Goal: Transaction & Acquisition: Download file/media

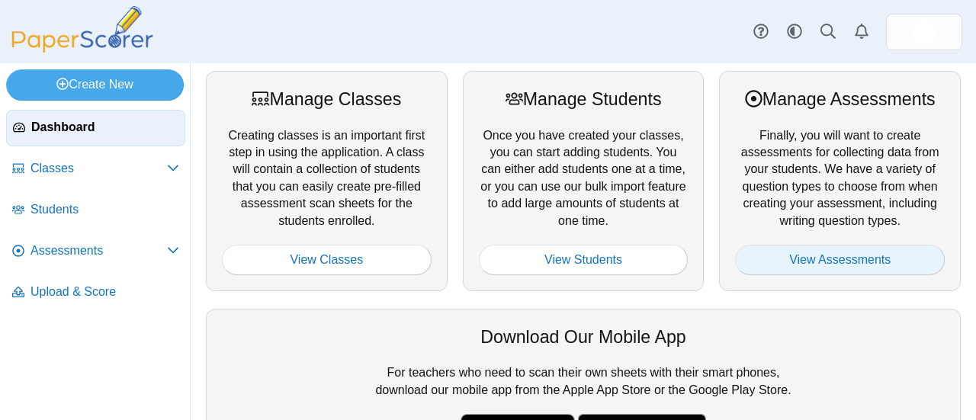
click at [794, 249] on link "View Assessments" at bounding box center [840, 260] width 210 height 31
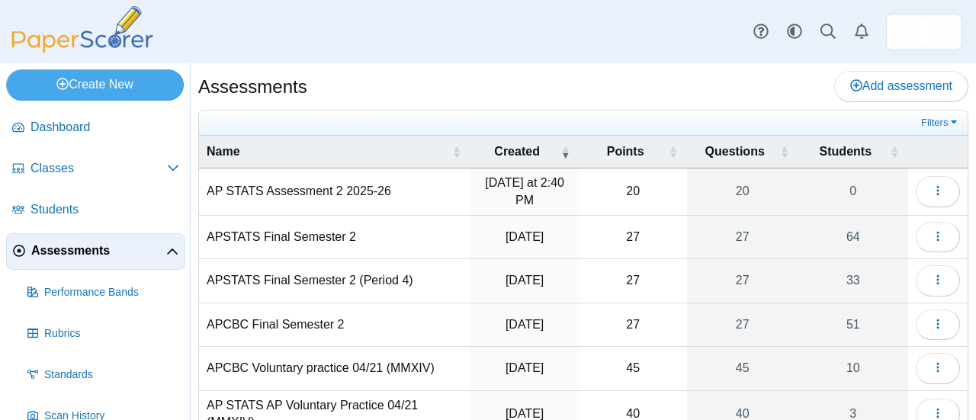
scroll to position [105, 0]
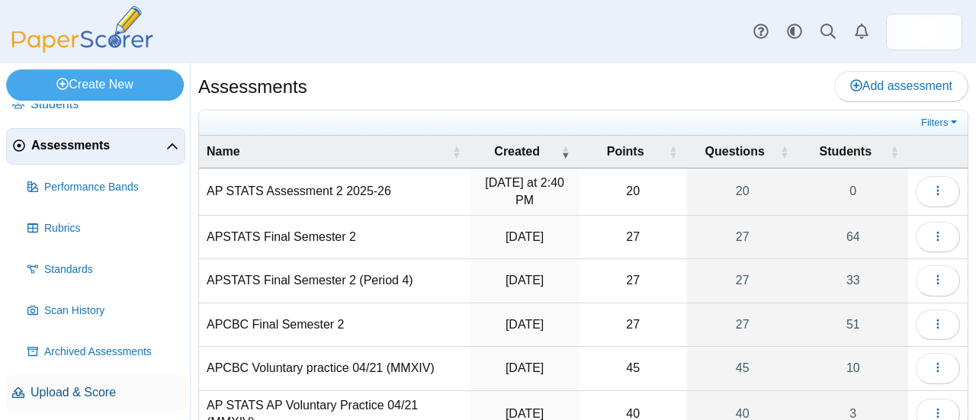
click at [85, 387] on span "Upload & Score" at bounding box center [105, 392] width 149 height 17
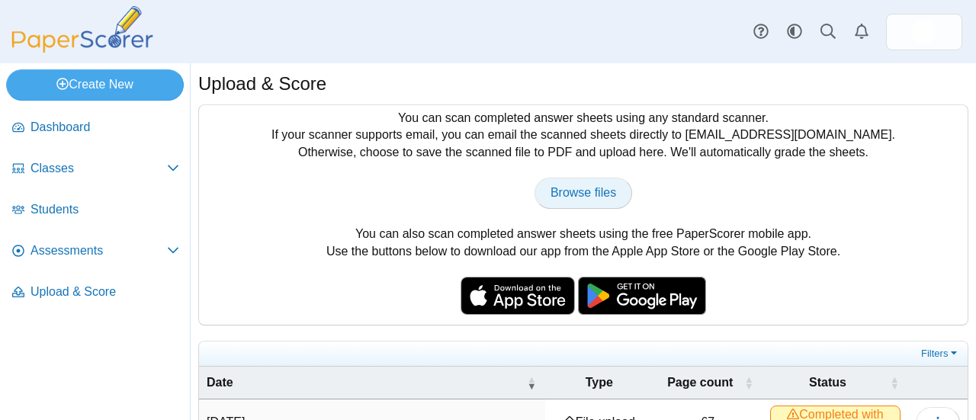
click at [580, 196] on span "Browse files" at bounding box center [584, 192] width 66 height 13
type input "**********"
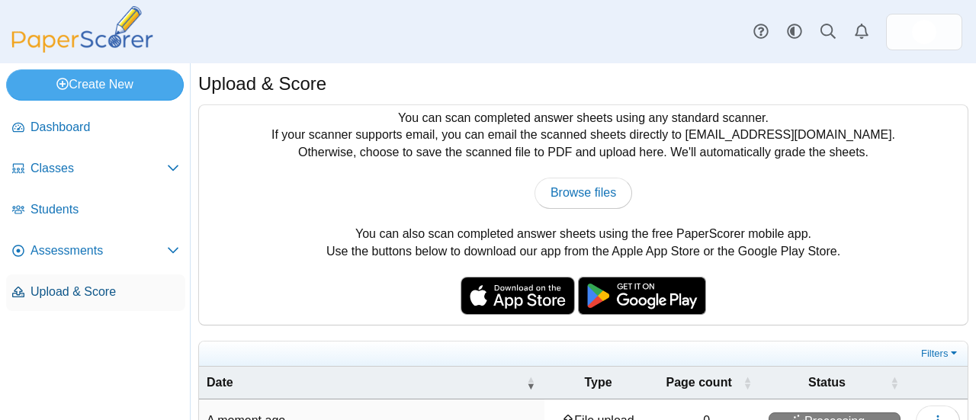
click at [90, 290] on span "Upload & Score" at bounding box center [105, 292] width 149 height 17
click at [557, 195] on span "Browse files" at bounding box center [584, 192] width 66 height 13
type input "**********"
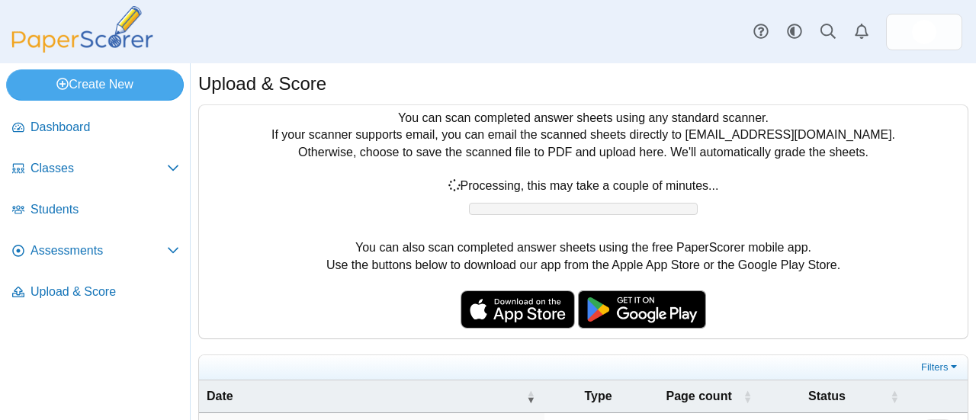
click at [185, 67] on div "Create New Loading…" at bounding box center [95, 83] width 190 height 40
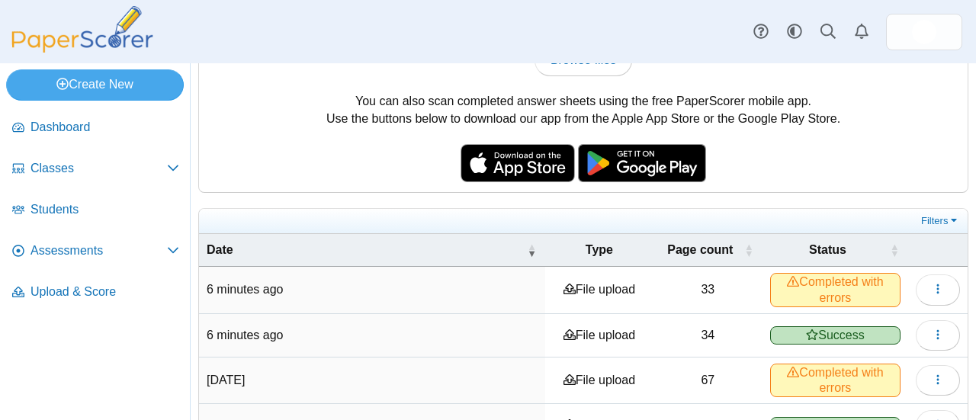
scroll to position [229, 0]
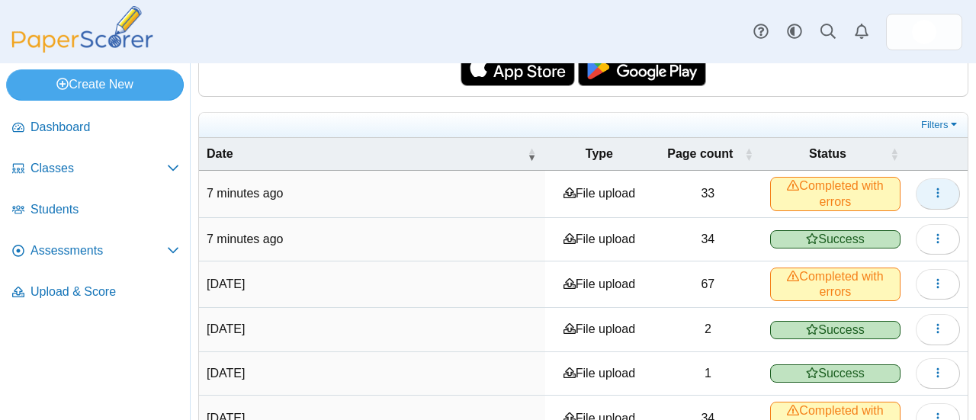
click at [932, 193] on icon "button" at bounding box center [938, 193] width 12 height 12
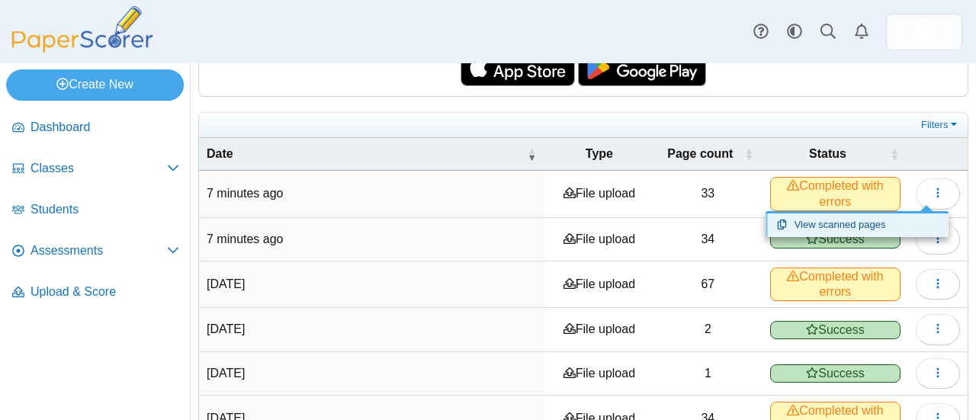
click at [880, 220] on link "View scanned pages" at bounding box center [857, 225] width 183 height 23
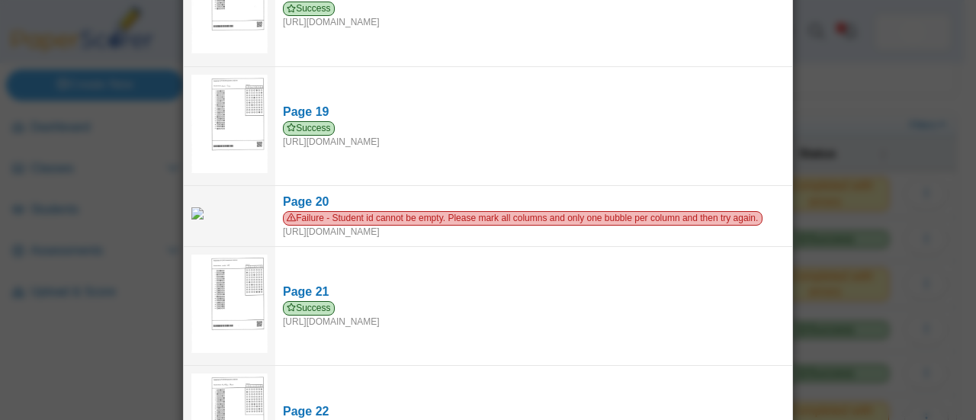
scroll to position [2212, 0]
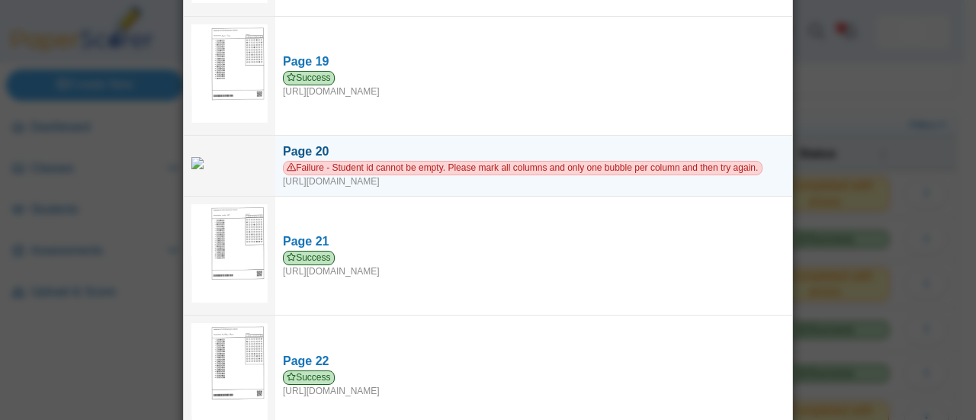
click at [374, 161] on span "Failure - Student id cannot be empty. Please mark all columns and only one bubb…" at bounding box center [523, 168] width 480 height 14
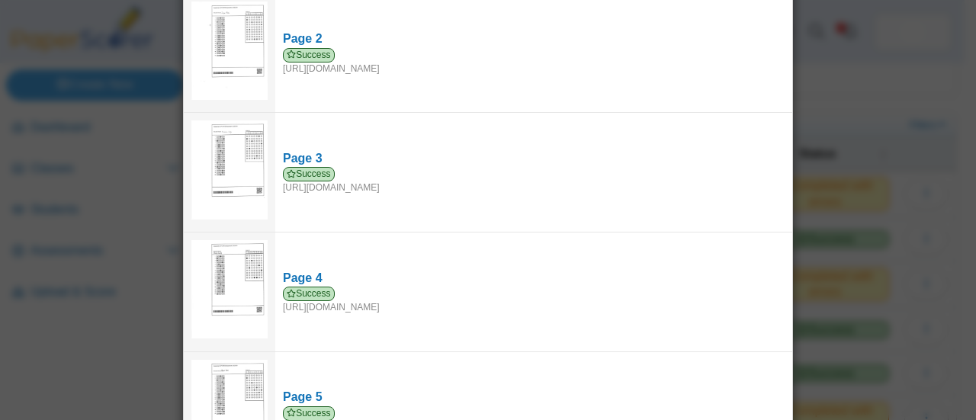
scroll to position [0, 0]
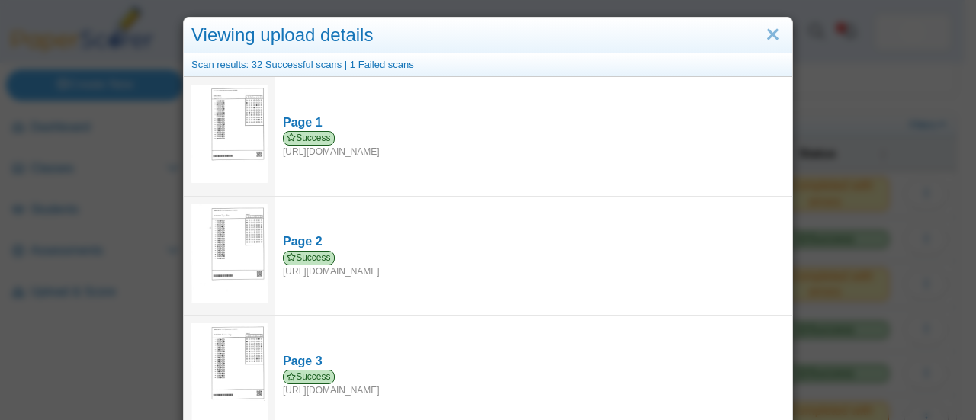
click at [96, 49] on div "Viewing upload details Scan results: 32 Successful scans | 1 Failed scans Page …" at bounding box center [488, 210] width 976 height 420
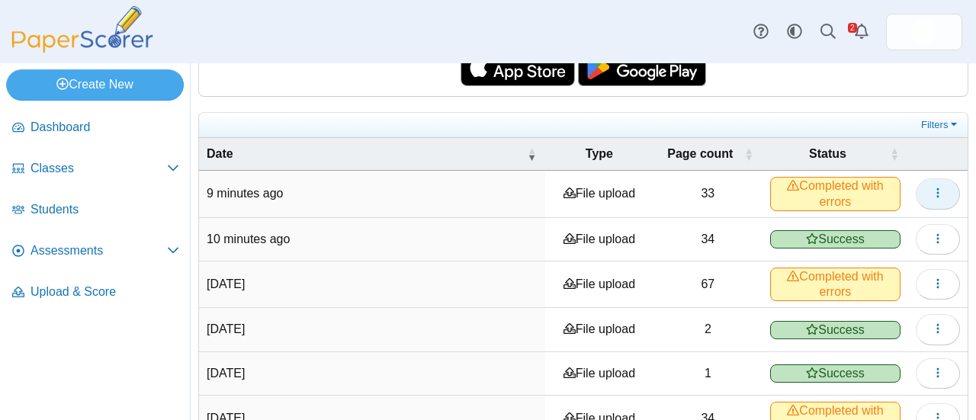
click at [937, 190] on use "button" at bounding box center [938, 193] width 2 height 10
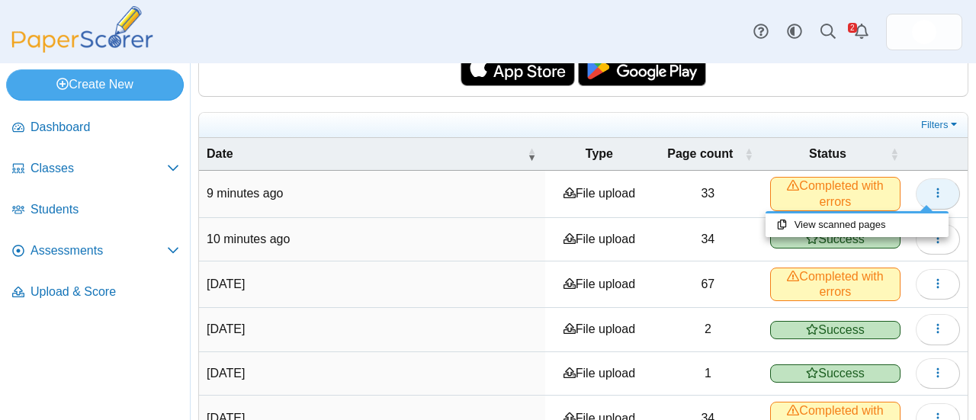
click at [937, 190] on use "button" at bounding box center [938, 193] width 2 height 10
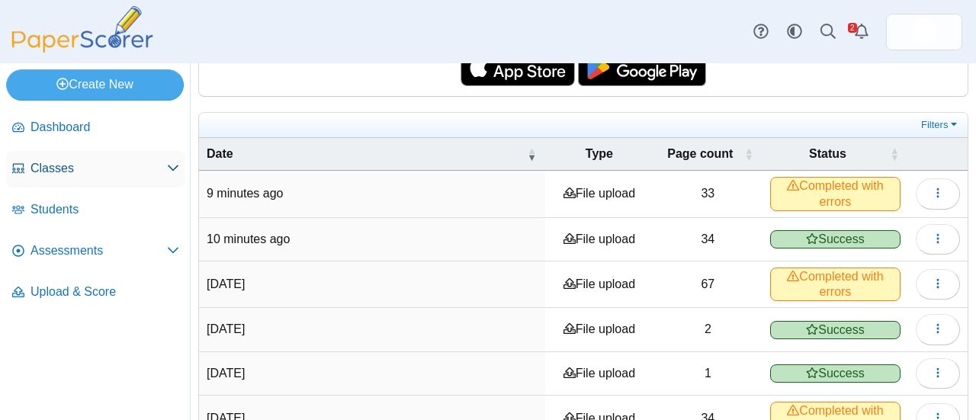
click at [69, 173] on span "Classes" at bounding box center [99, 168] width 137 height 17
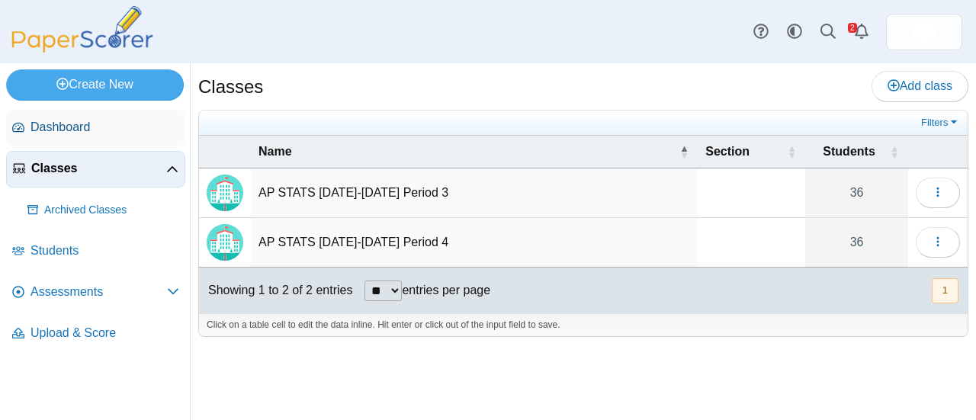
click at [70, 132] on span "Dashboard" at bounding box center [105, 127] width 149 height 17
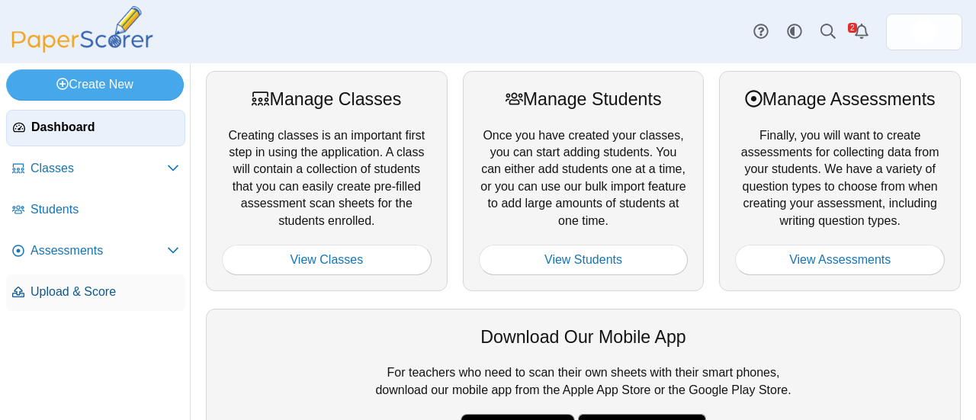
click at [58, 298] on span "Upload & Score" at bounding box center [105, 292] width 149 height 17
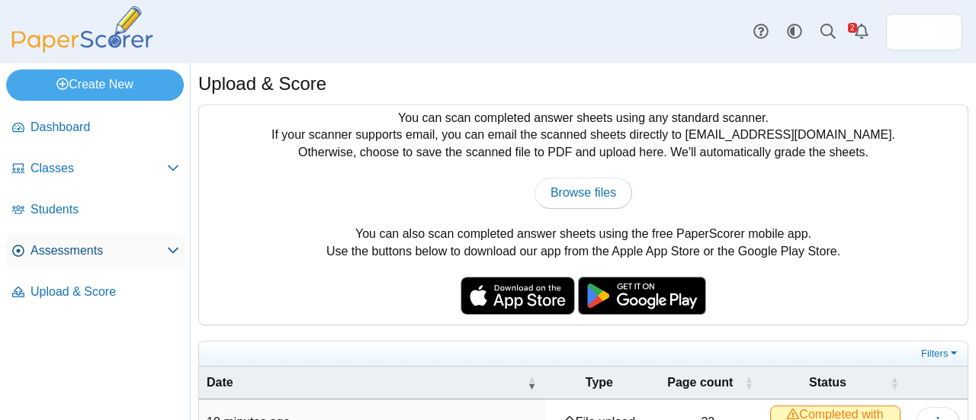
click at [73, 249] on span "Assessments" at bounding box center [99, 251] width 137 height 17
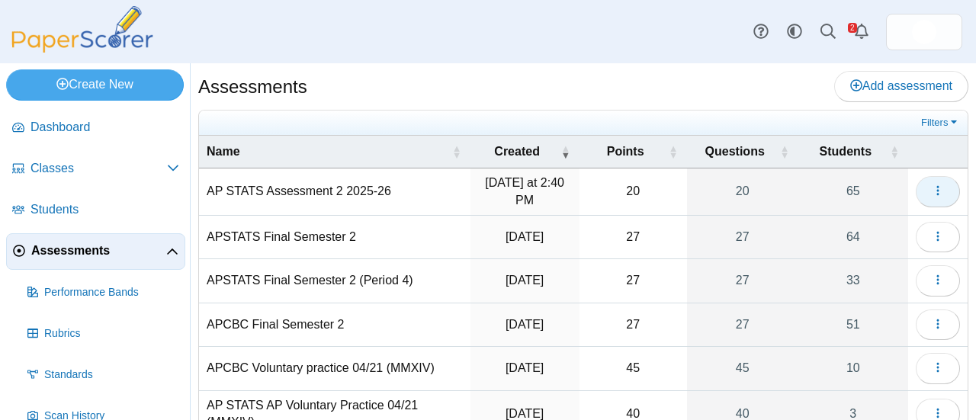
click at [932, 193] on icon "button" at bounding box center [938, 191] width 12 height 12
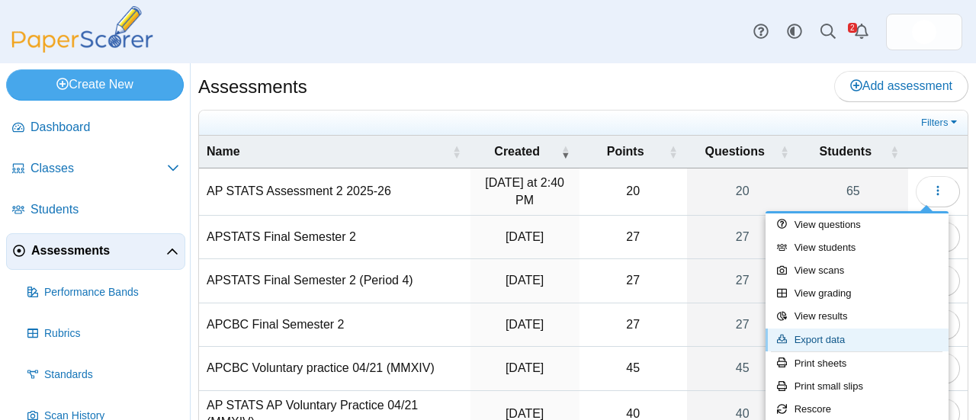
click at [847, 341] on link "Export data" at bounding box center [857, 340] width 183 height 23
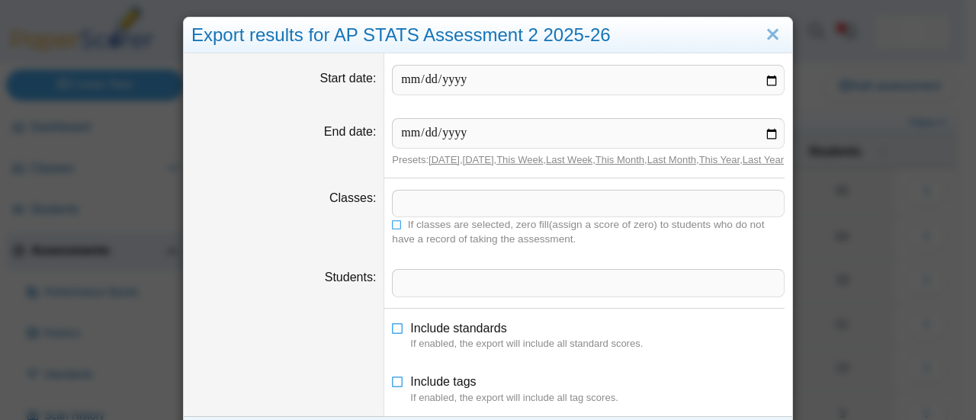
click at [568, 213] on span at bounding box center [588, 204] width 391 height 26
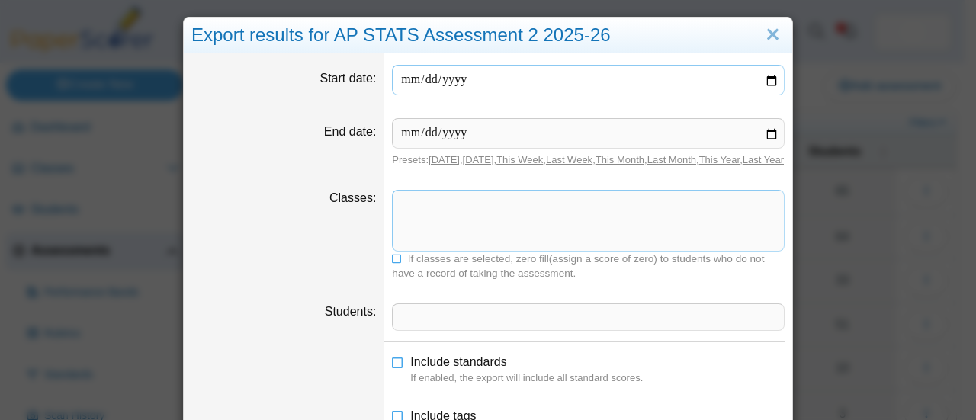
click at [490, 86] on input "Start date" at bounding box center [588, 80] width 393 height 31
click at [767, 79] on input "Start date" at bounding box center [588, 80] width 393 height 31
type input "**********"
click at [775, 132] on input "End date" at bounding box center [588, 133] width 393 height 31
click at [767, 128] on input "End date" at bounding box center [588, 133] width 393 height 31
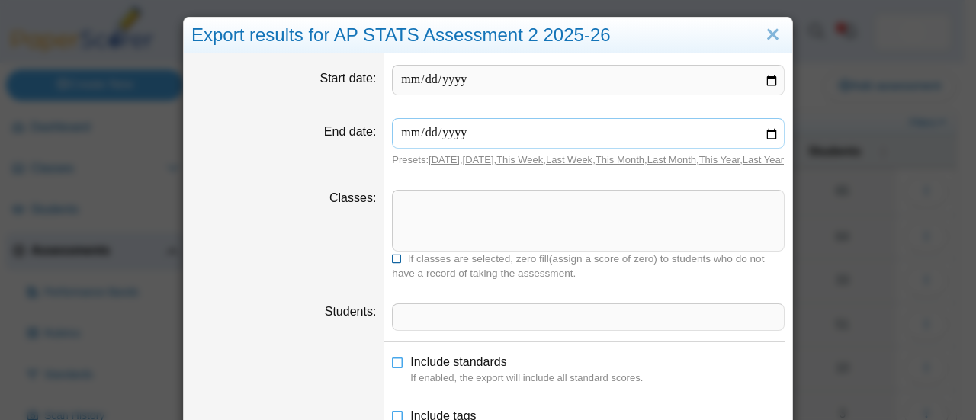
type input "**********"
click at [452, 225] on span at bounding box center [589, 212] width 392 height 43
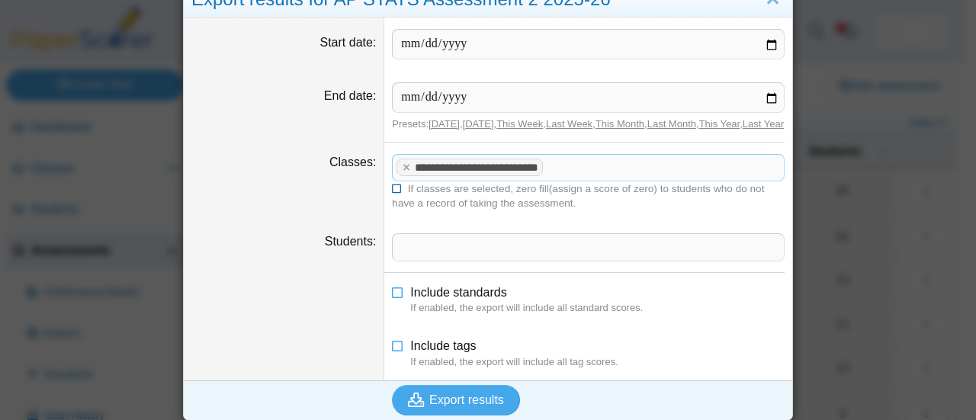
scroll to position [55, 0]
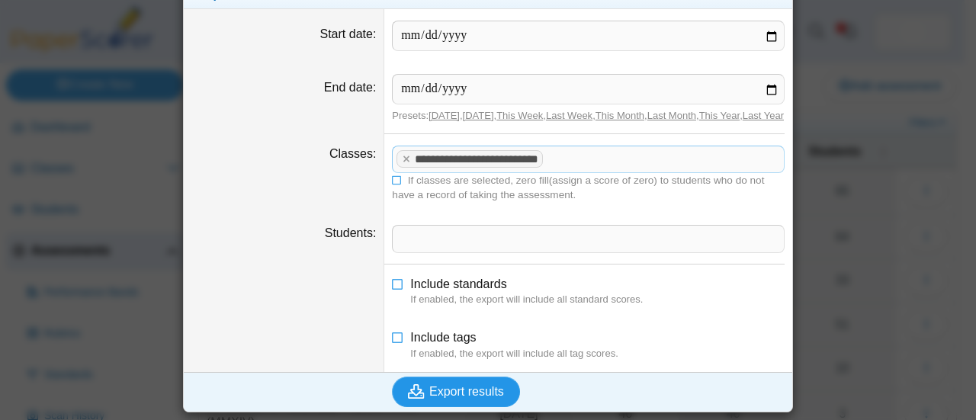
click at [477, 388] on span "Export results" at bounding box center [466, 391] width 75 height 13
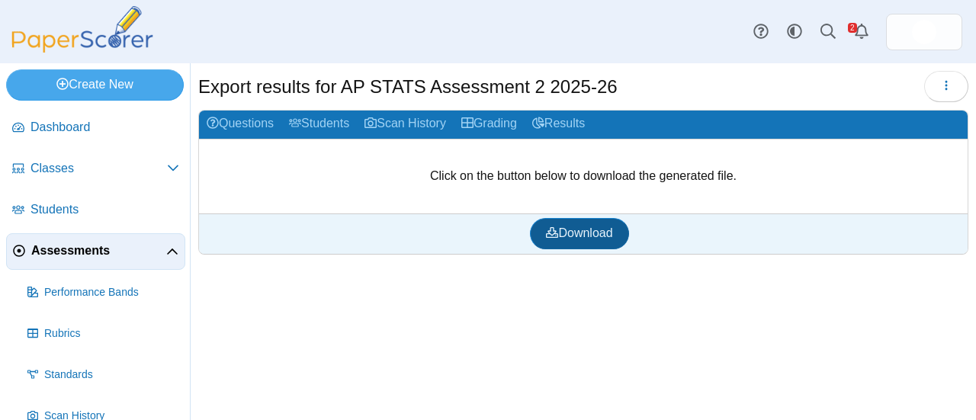
click at [610, 230] on span "Download" at bounding box center [579, 233] width 66 height 13
click at [82, 255] on span "Assessments" at bounding box center [98, 251] width 135 height 17
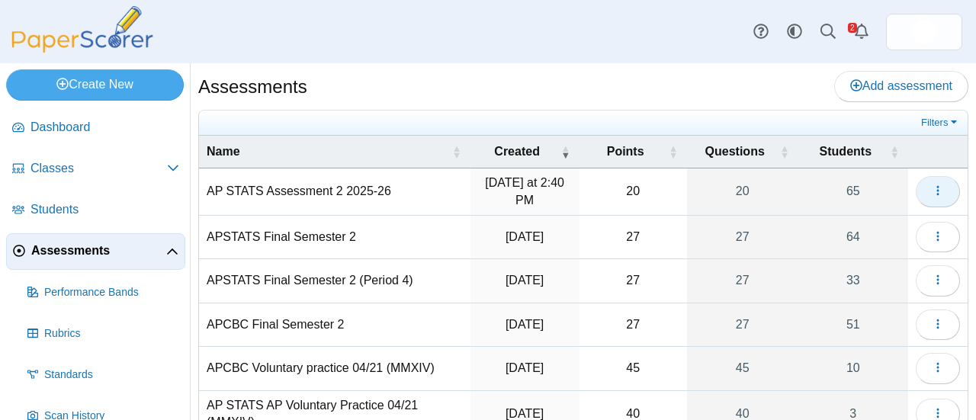
click at [932, 193] on icon "button" at bounding box center [938, 191] width 12 height 12
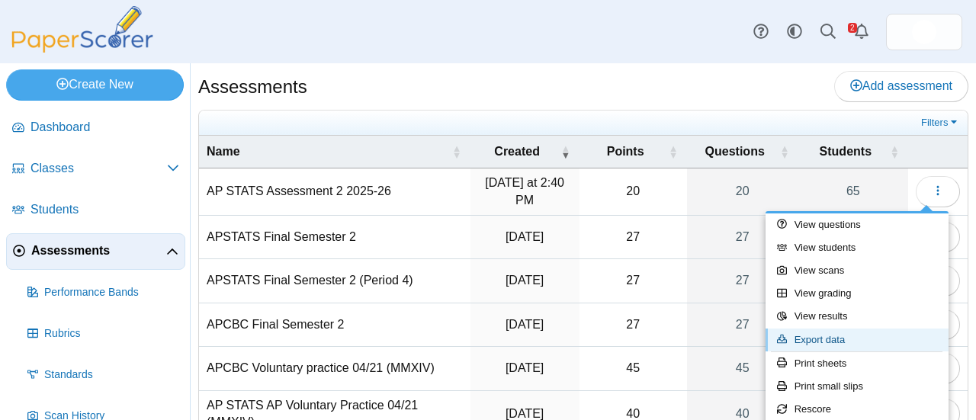
click at [827, 338] on link "Export data" at bounding box center [857, 340] width 183 height 23
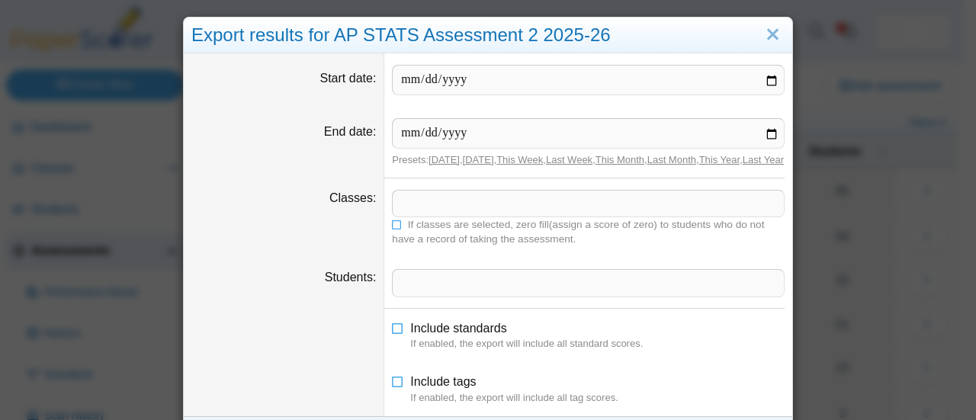
click at [764, 81] on input "Start date" at bounding box center [588, 80] width 393 height 31
type input "**********"
click at [768, 132] on input "End date" at bounding box center [588, 133] width 393 height 31
type input "**********"
click at [491, 216] on span at bounding box center [588, 204] width 391 height 26
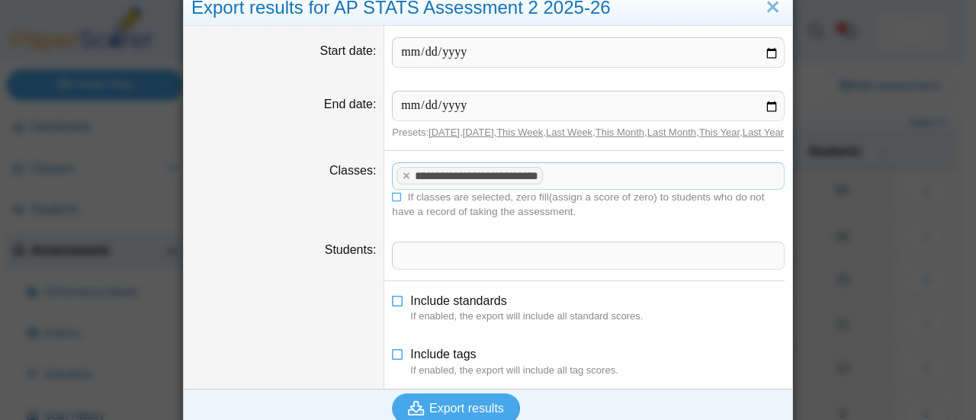
scroll to position [55, 0]
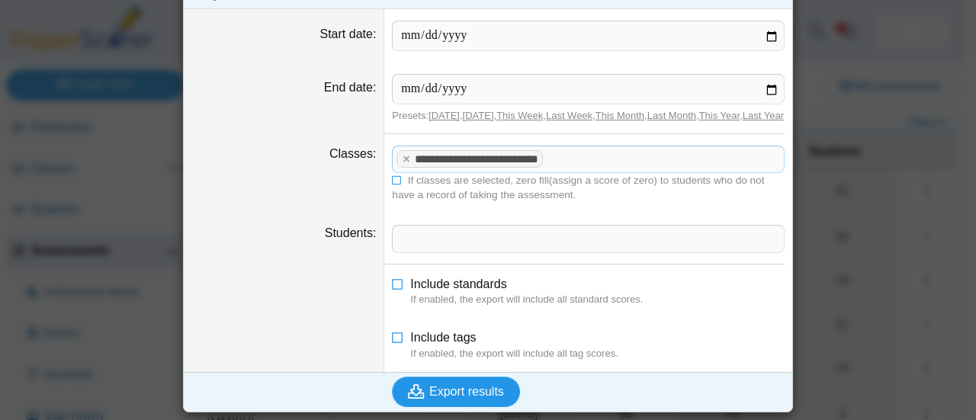
click at [490, 391] on span "Export results" at bounding box center [466, 391] width 75 height 13
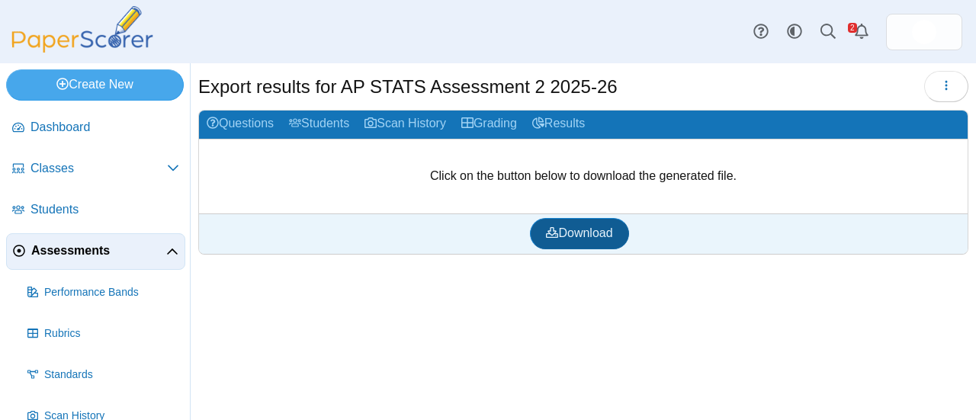
click at [590, 234] on span "Download" at bounding box center [579, 233] width 66 height 13
